Goal: Task Accomplishment & Management: Use online tool/utility

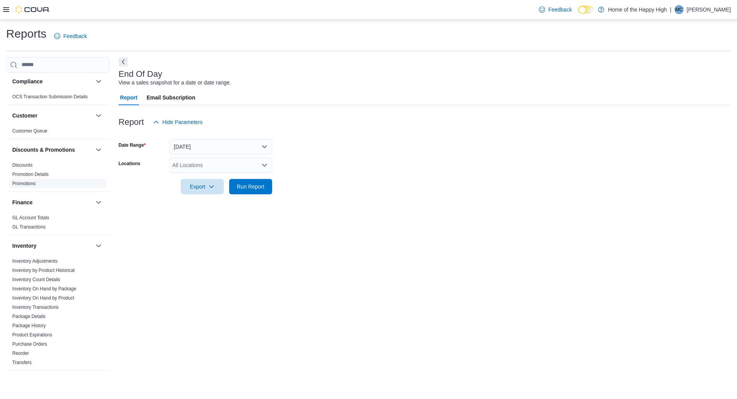
scroll to position [59, 0]
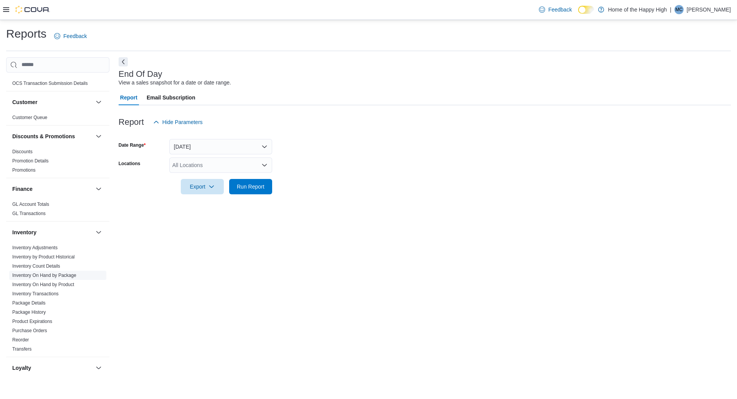
click at [52, 277] on link "Inventory On Hand by Package" at bounding box center [44, 275] width 64 height 5
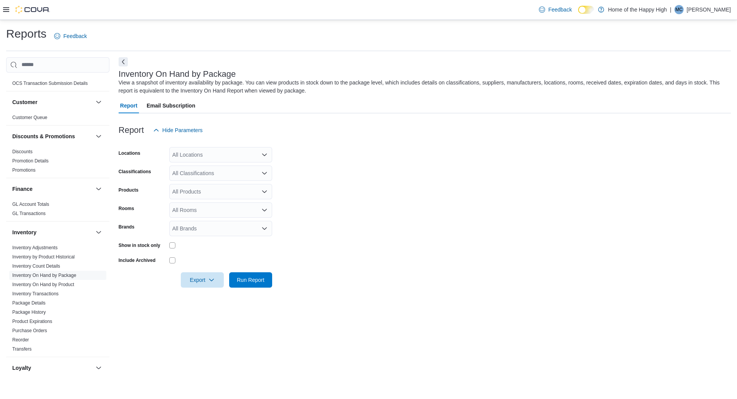
click at [242, 156] on div "All Locations" at bounding box center [220, 154] width 103 height 15
type input "***"
click at [218, 165] on span "Barrie - Dunlop St - Friendly Stranger" at bounding box center [245, 168] width 89 height 8
click at [433, 167] on form "Locations Barrie - Dunlop St - Friendly Stranger Classifications All Classifica…" at bounding box center [425, 213] width 612 height 150
click at [268, 173] on div "All Classifications" at bounding box center [220, 172] width 103 height 15
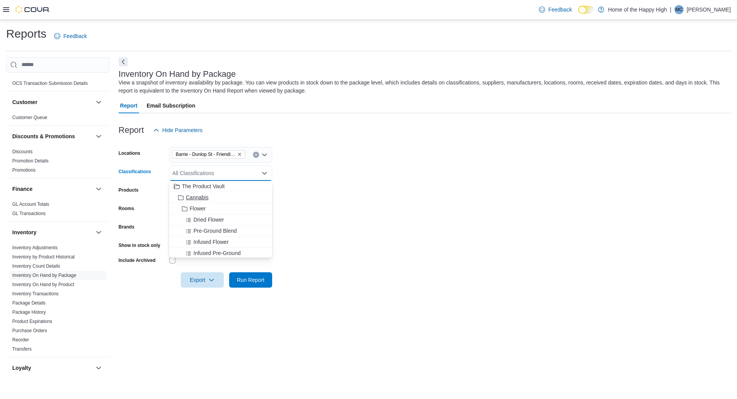
click at [188, 192] on button "Cannabis" at bounding box center [220, 197] width 103 height 11
click at [346, 168] on form "Locations Barrie - Dunlop St - Friendly Stranger Classifications Cannabis Combo…" at bounding box center [425, 213] width 612 height 150
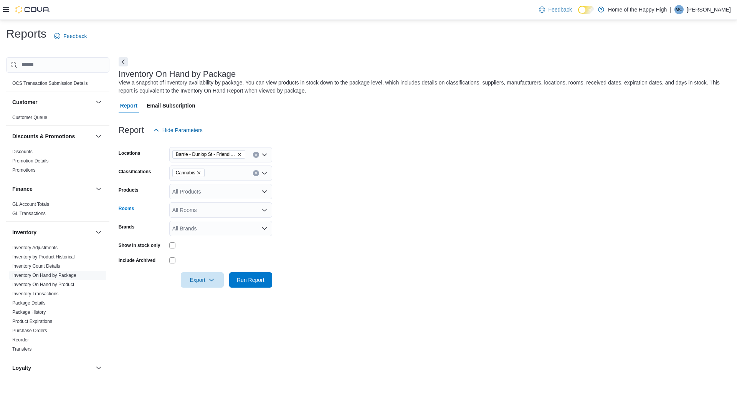
click at [265, 210] on icon "Open list of options" at bounding box center [264, 210] width 5 height 2
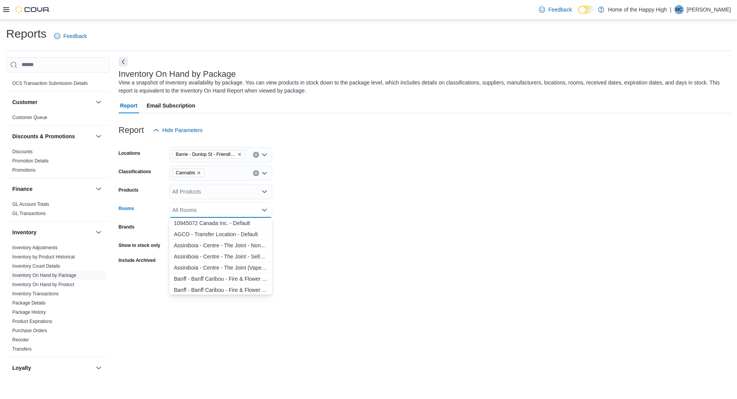
click at [353, 189] on form "Locations Barrie - Dunlop St - Friendly Stranger Classifications Cannabis Produ…" at bounding box center [425, 213] width 612 height 150
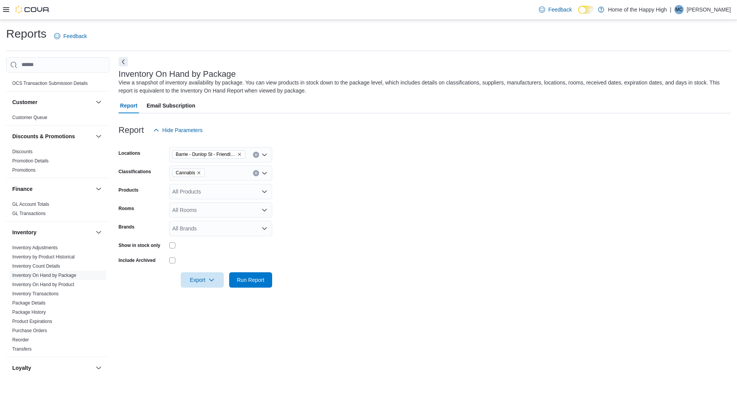
click at [166, 210] on div "Rooms All Rooms" at bounding box center [196, 209] width 154 height 15
click at [174, 208] on div "All Rooms" at bounding box center [220, 209] width 103 height 15
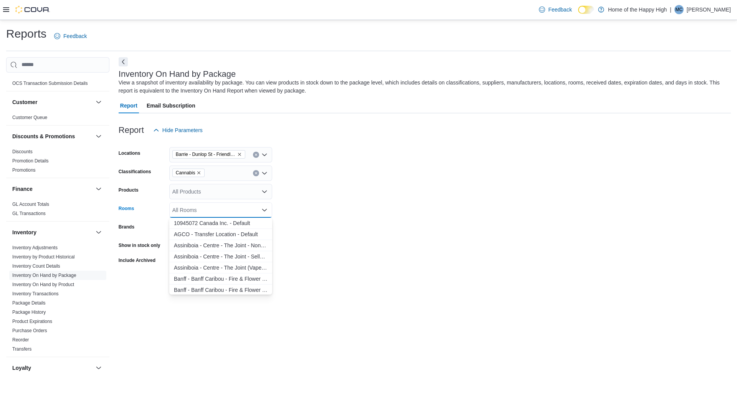
click at [340, 189] on form "Locations Barrie - Dunlop St - Friendly Stranger Classifications Cannabis Produ…" at bounding box center [425, 213] width 612 height 150
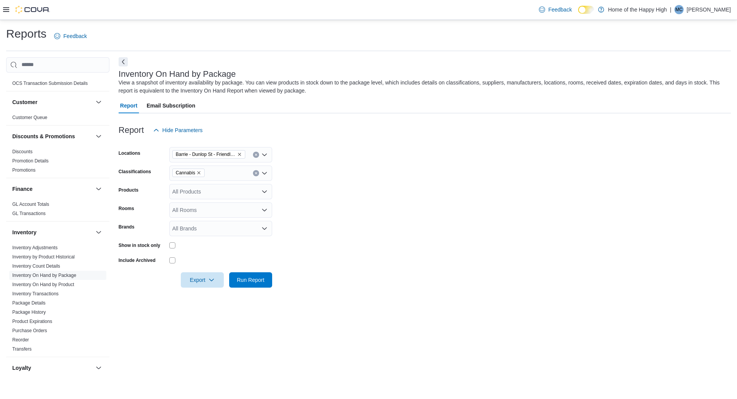
click at [199, 192] on div "All Products" at bounding box center [220, 191] width 103 height 15
click at [407, 164] on form "Locations Barrie - Dunlop St - Friendly Stranger Classifications Cannabis Produ…" at bounding box center [425, 213] width 612 height 150
click at [255, 172] on icon "Clear input" at bounding box center [256, 173] width 2 height 2
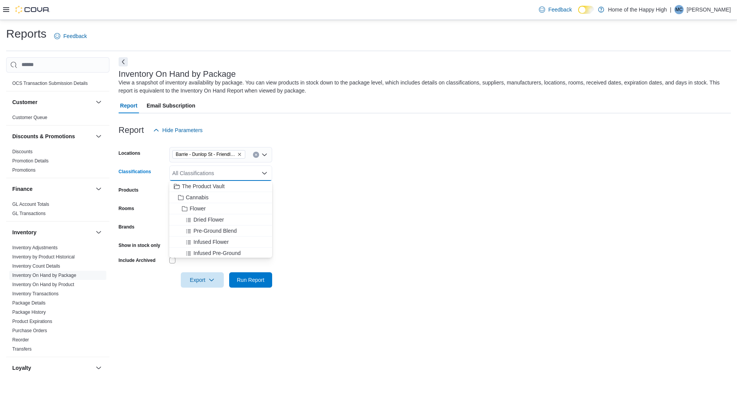
click at [315, 185] on form "Locations Barrie - Dunlop St - Friendly Stranger Classifications All Classifica…" at bounding box center [425, 213] width 612 height 150
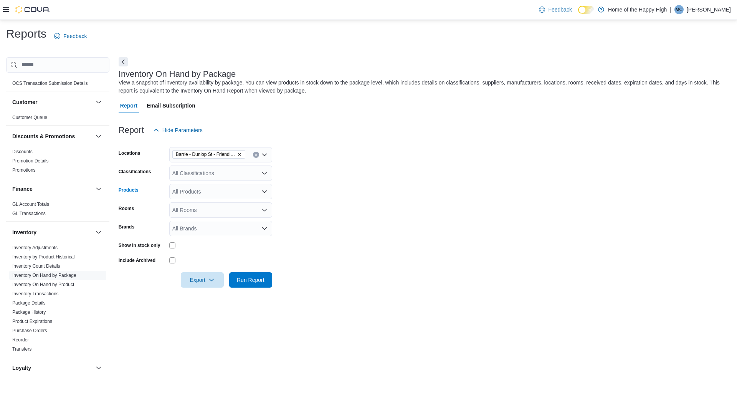
click at [263, 190] on icon "Open list of options" at bounding box center [264, 191] width 5 height 2
type input "*"
click at [358, 180] on form "Locations Barrie - Dunlop St - Friendly Stranger Classifications All Classifica…" at bounding box center [425, 213] width 612 height 150
click at [268, 177] on div "All Classifications" at bounding box center [220, 172] width 103 height 15
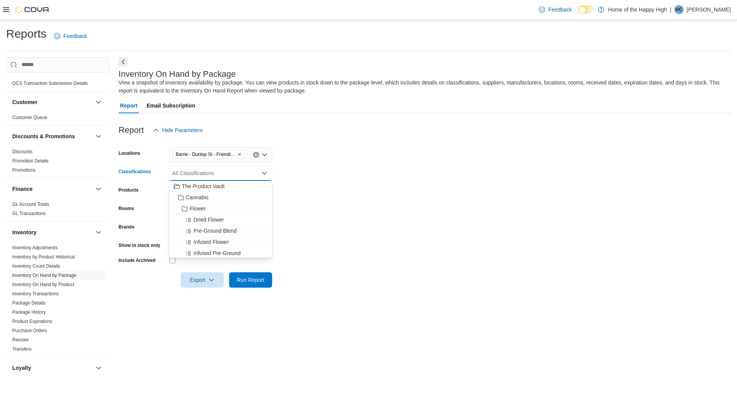
click at [263, 172] on icon "Close list of options" at bounding box center [264, 173] width 5 height 2
click at [263, 172] on icon "Open list of options" at bounding box center [264, 173] width 5 height 2
click at [204, 196] on span "Cannabis" at bounding box center [197, 198] width 23 height 8
click at [348, 187] on form "Locations Barrie - Dunlop St - Friendly Stranger Classifications Cannabis Combo…" at bounding box center [425, 213] width 612 height 150
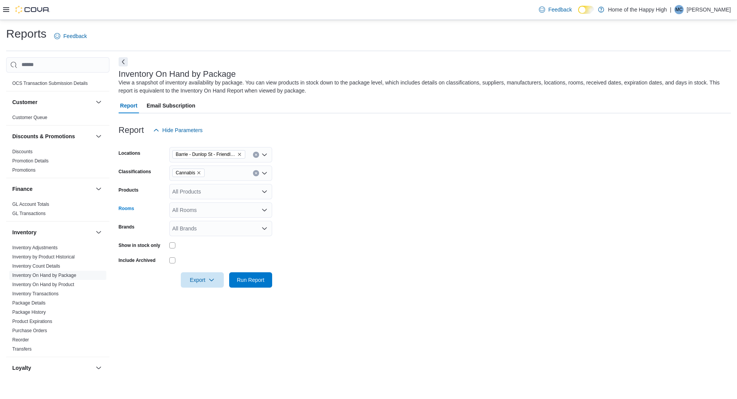
click at [264, 210] on icon "Open list of options" at bounding box center [264, 210] width 6 height 6
click at [402, 209] on form "Locations Barrie - Dunlop St - Friendly Stranger Classifications Cannabis Produ…" at bounding box center [425, 213] width 612 height 150
click at [263, 231] on icon "Open list of options" at bounding box center [264, 228] width 6 height 6
click at [415, 209] on form "Locations Barrie - Dunlop St - Friendly Stranger Classifications Cannabis Produ…" at bounding box center [425, 213] width 612 height 150
click at [379, 225] on form "Locations Barrie - Dunlop St - Friendly Stranger Classifications Cannabis Produ…" at bounding box center [425, 213] width 612 height 150
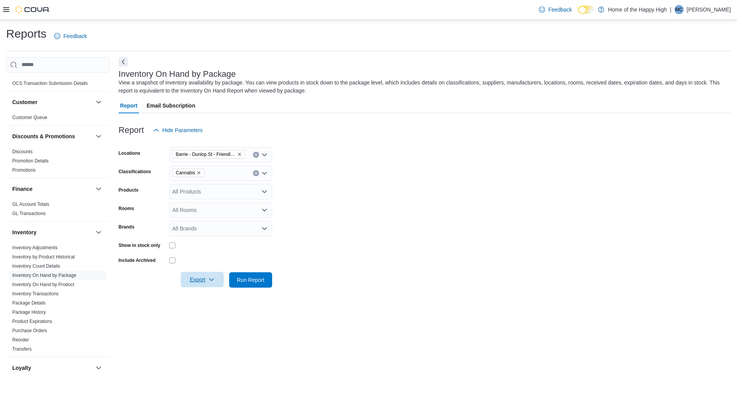
click at [202, 277] on span "Export" at bounding box center [202, 279] width 34 height 15
click at [190, 295] on span "Export to Excel" at bounding box center [203, 295] width 35 height 6
